Goal: Transaction & Acquisition: Obtain resource

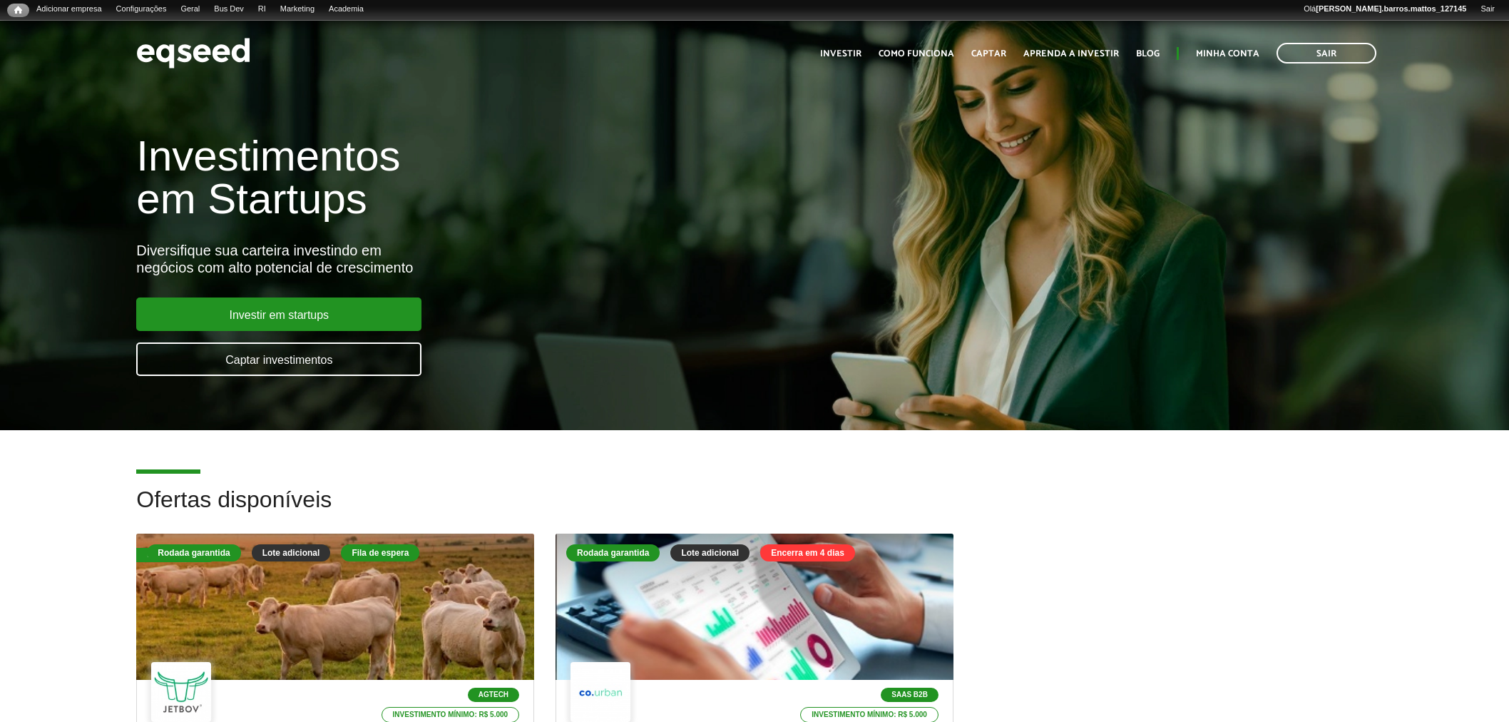
click at [752, 618] on div at bounding box center [755, 606] width 398 height 146
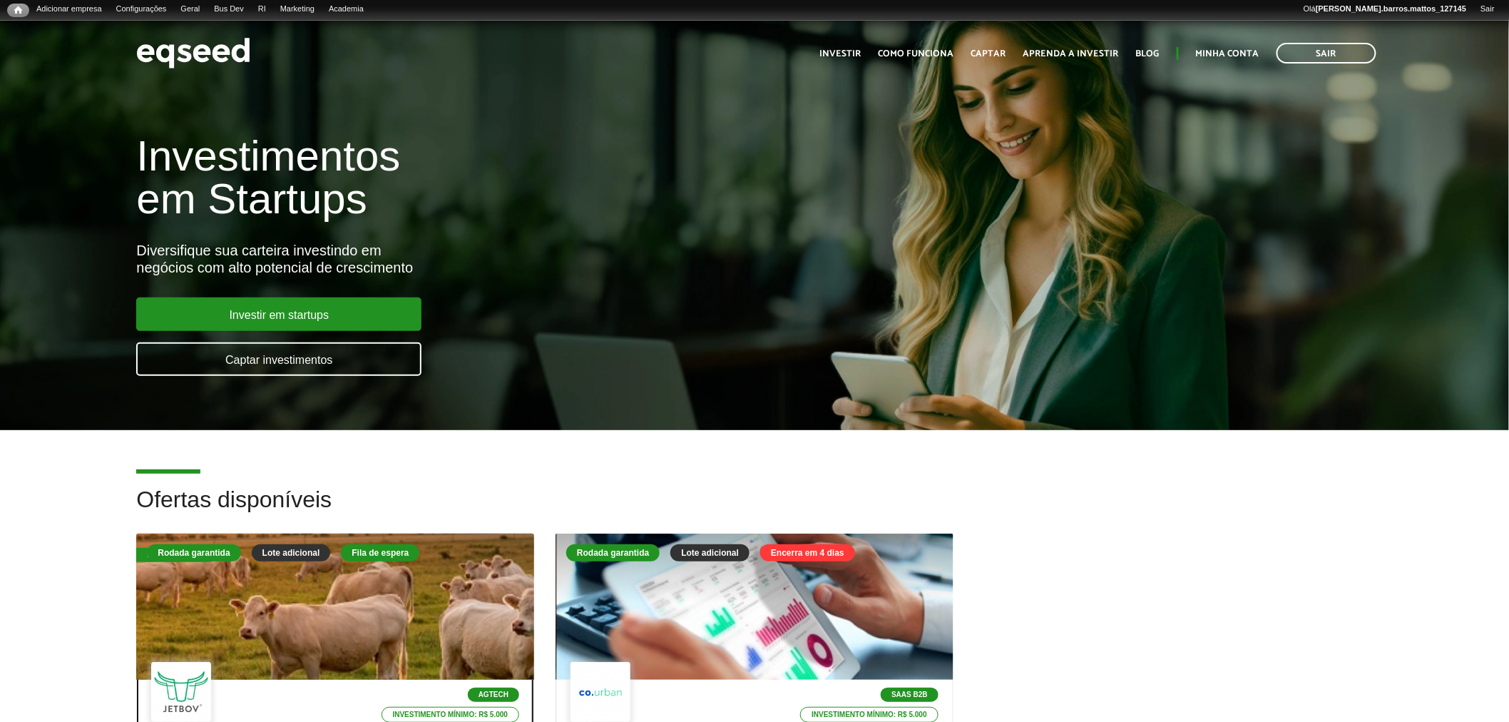
click at [429, 600] on div at bounding box center [335, 606] width 477 height 175
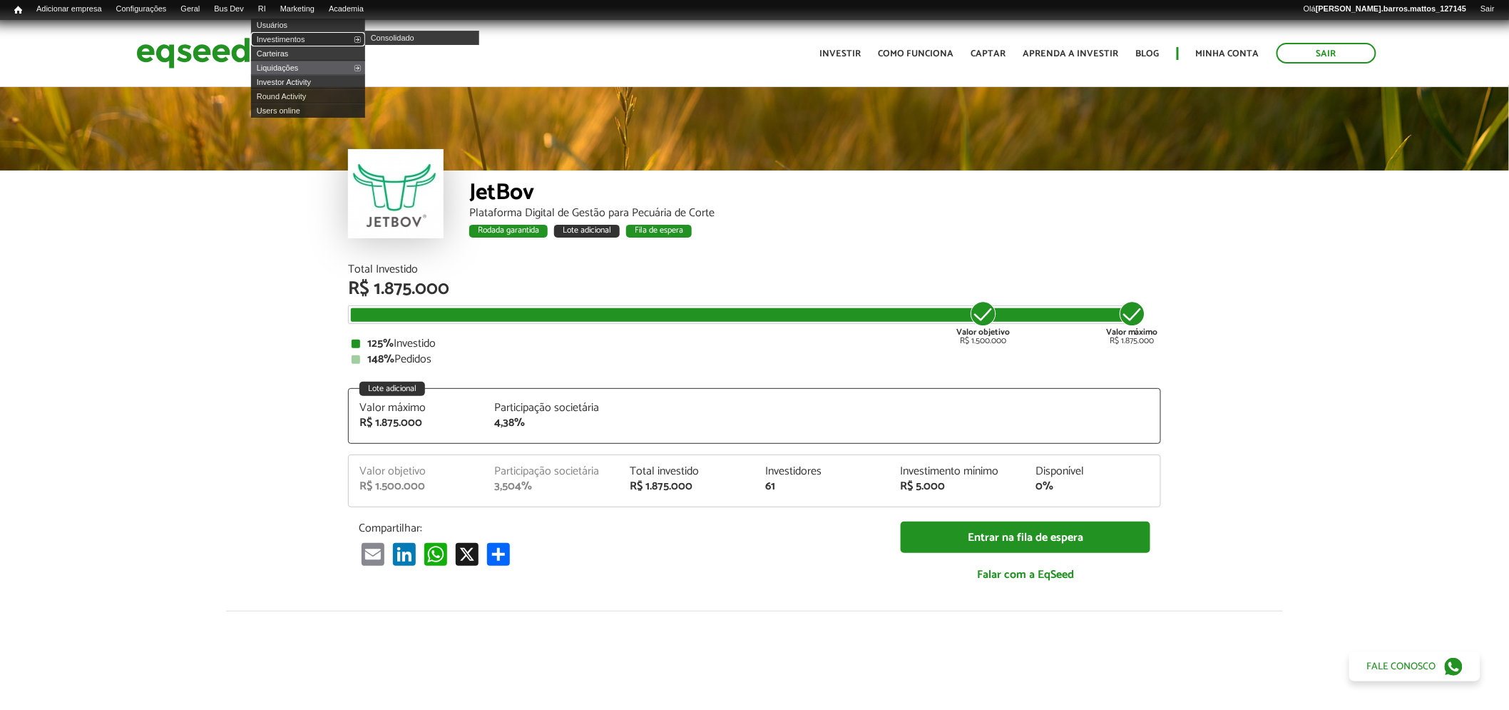
click at [289, 41] on link "Investimentos" at bounding box center [308, 39] width 114 height 14
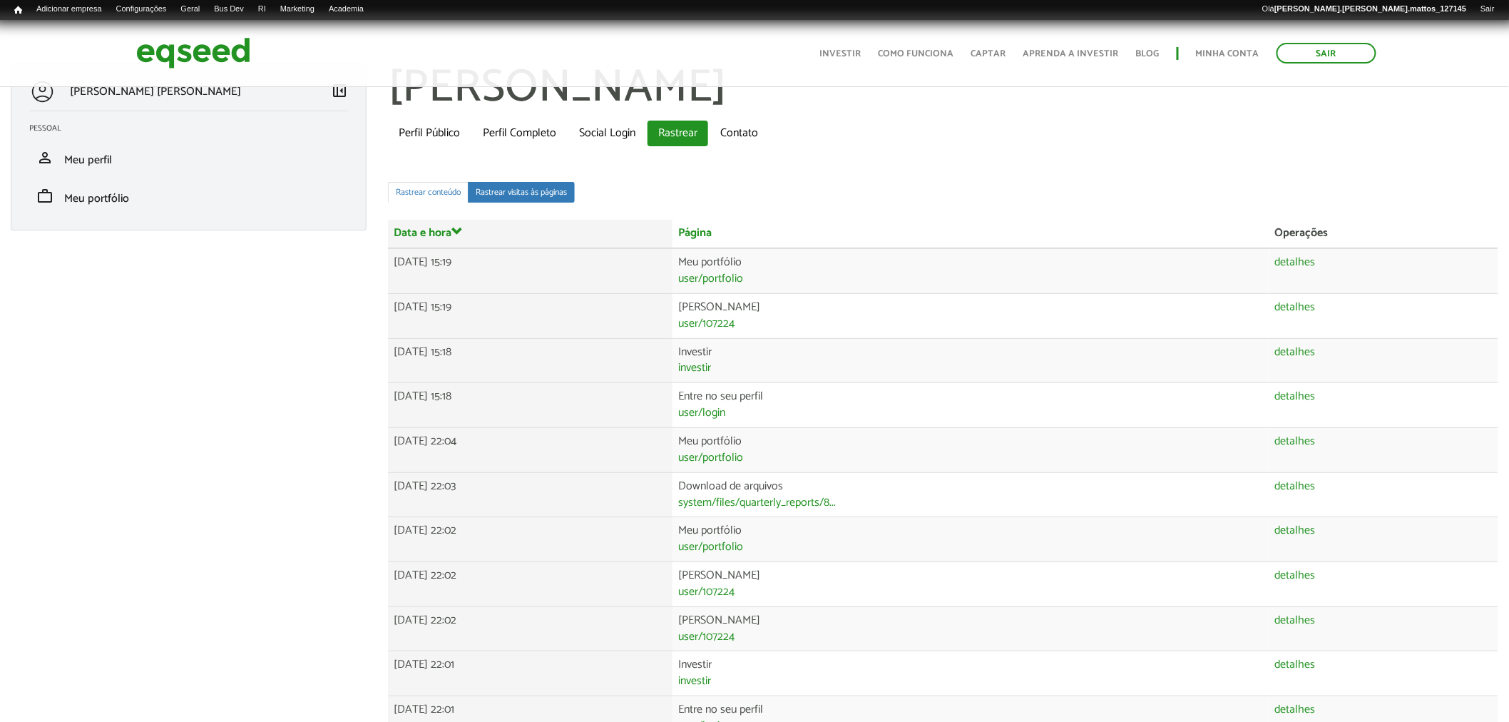
scroll to position [29, 0]
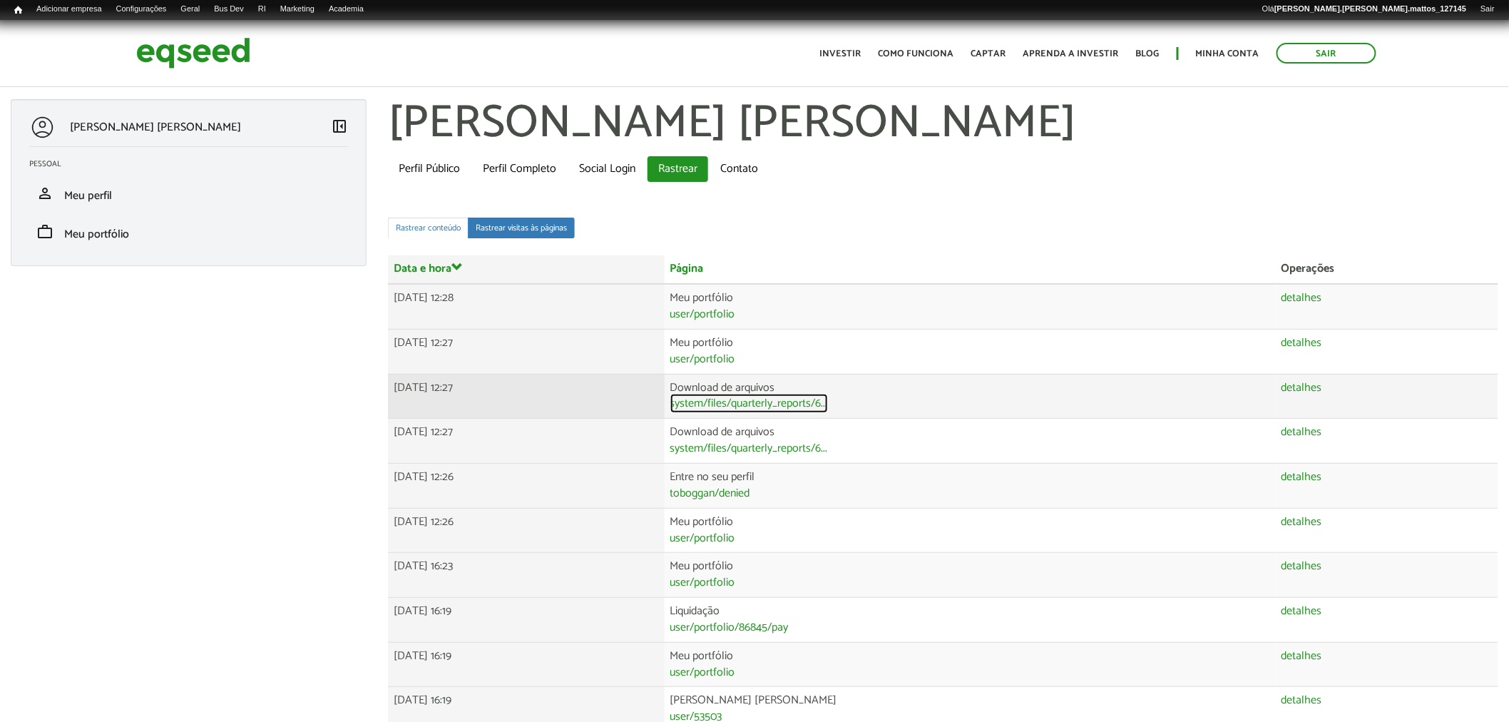
click at [823, 398] on link "system/files/quarterly_reports/6..." at bounding box center [749, 403] width 158 height 11
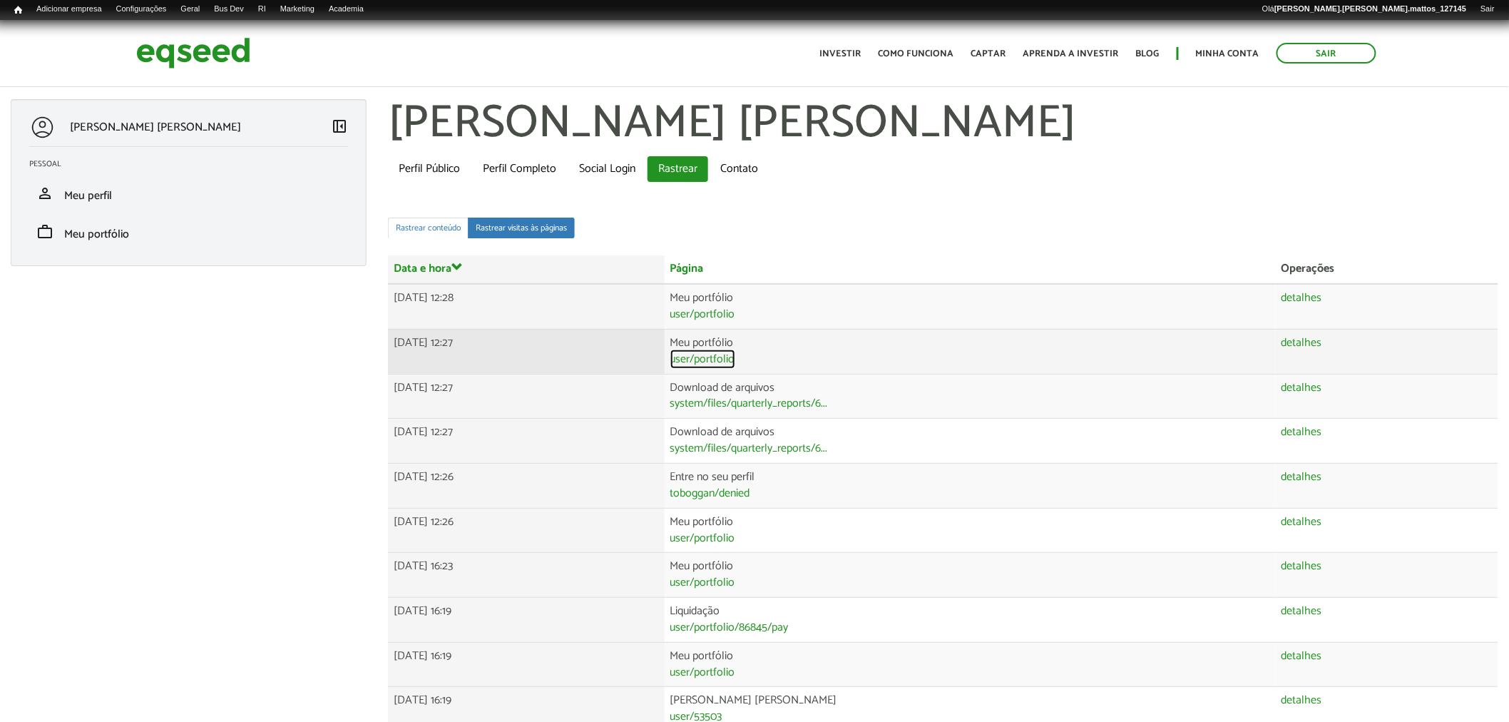
click at [735, 354] on link "user/portfolio" at bounding box center [702, 359] width 65 height 11
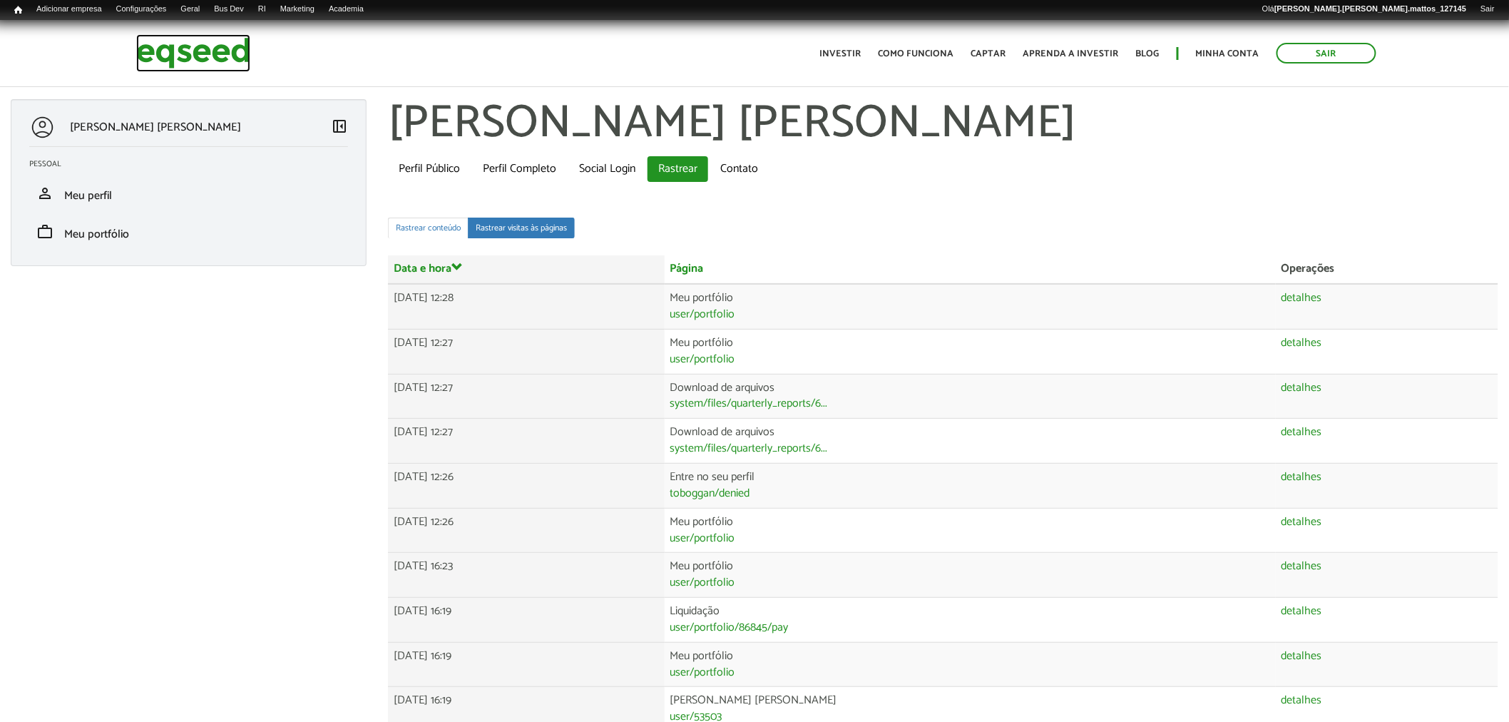
click at [143, 54] on img at bounding box center [193, 53] width 114 height 38
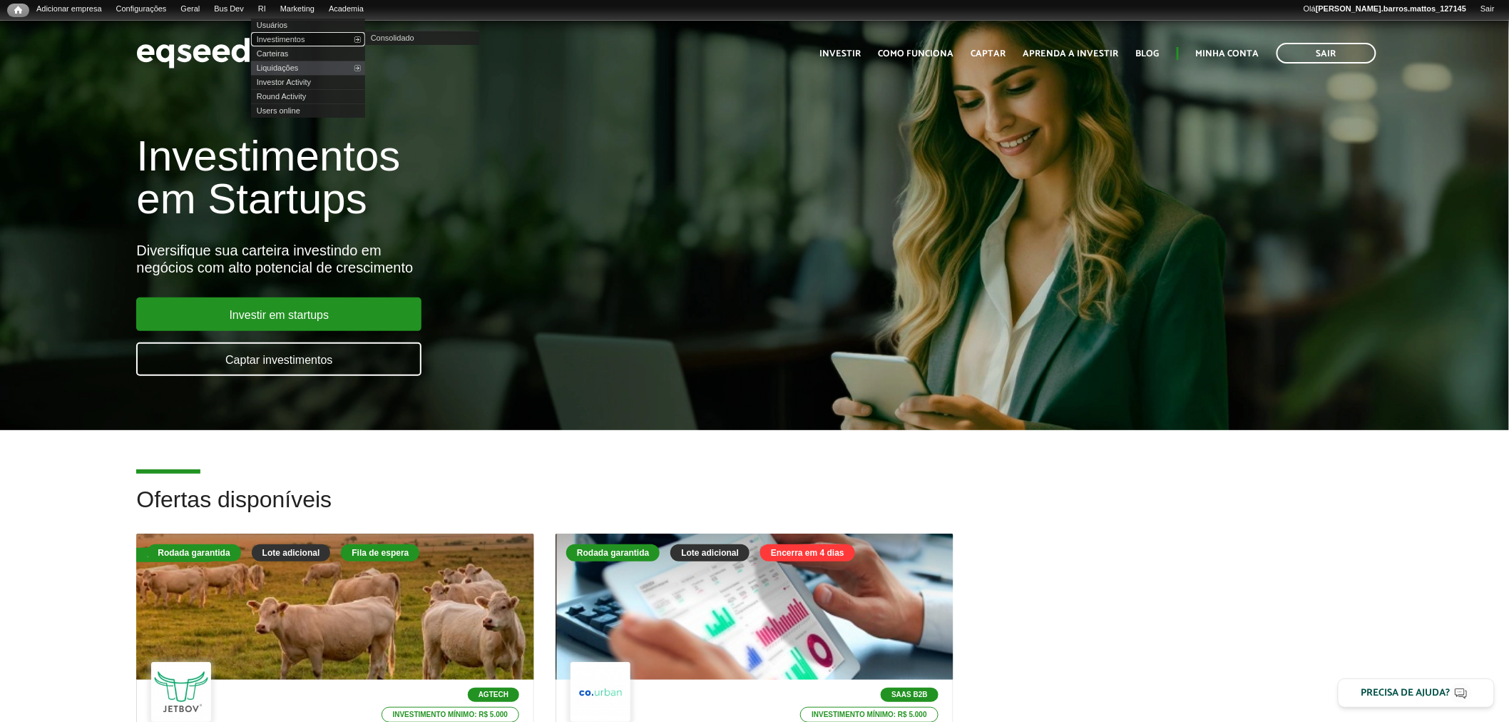
click at [291, 39] on link "Investimentos" at bounding box center [308, 39] width 114 height 14
